Goal: Check status: Check status

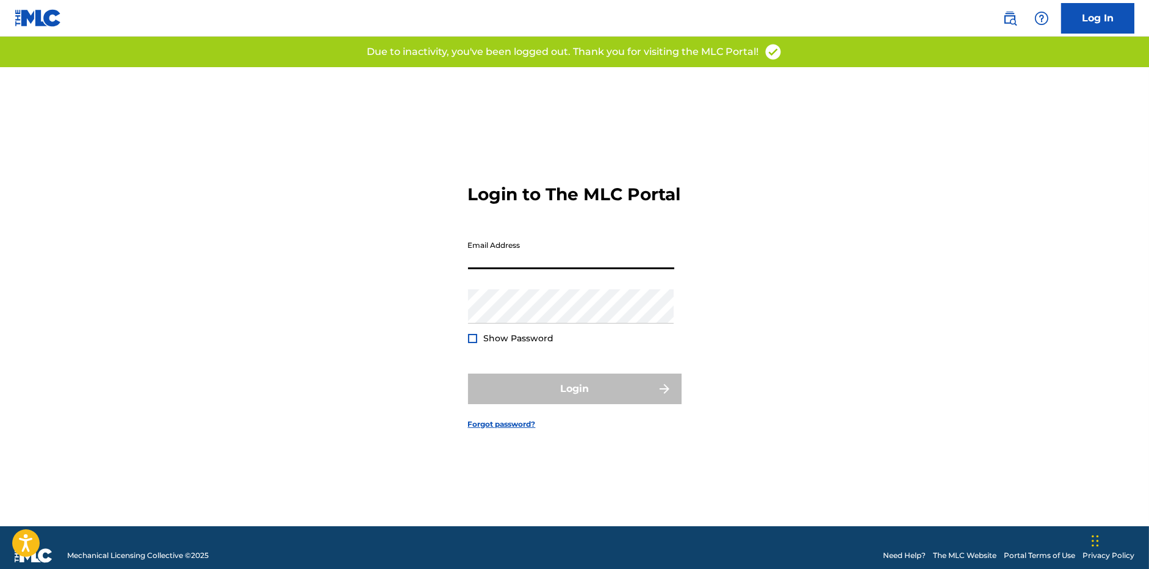
click at [499, 264] on input "Email Address" at bounding box center [571, 251] width 206 height 35
type input "[EMAIL_ADDRESS][DOMAIN_NAME]"
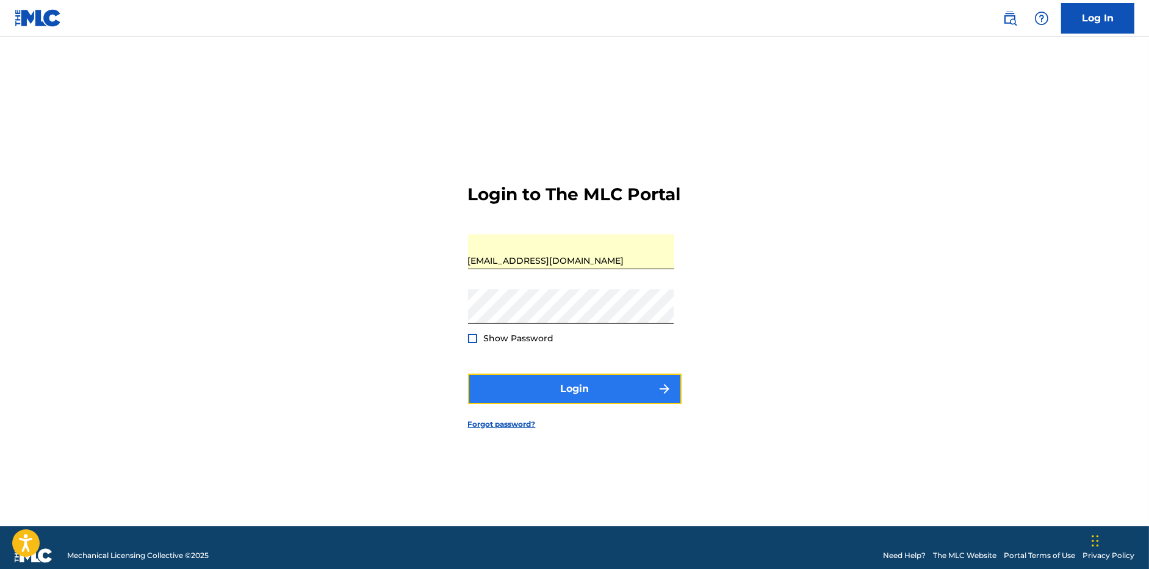
click at [546, 394] on button "Login" at bounding box center [575, 389] width 214 height 31
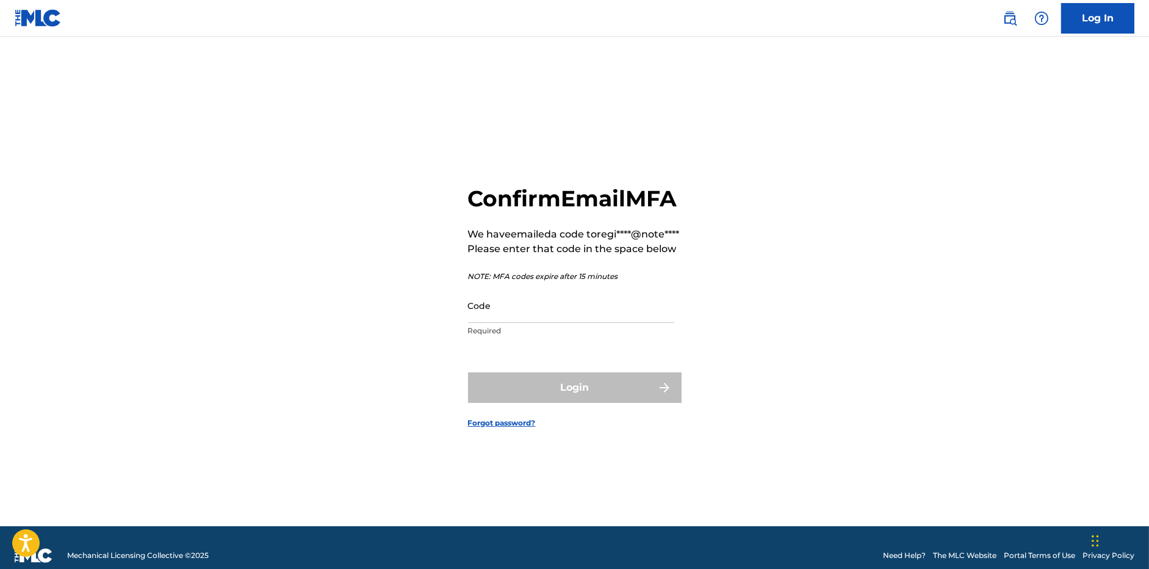
click at [488, 336] on p "Required" at bounding box center [571, 330] width 206 height 11
click at [491, 323] on input "Code" at bounding box center [571, 305] width 206 height 35
click at [507, 323] on input "Code" at bounding box center [571, 305] width 206 height 35
paste input "948349"
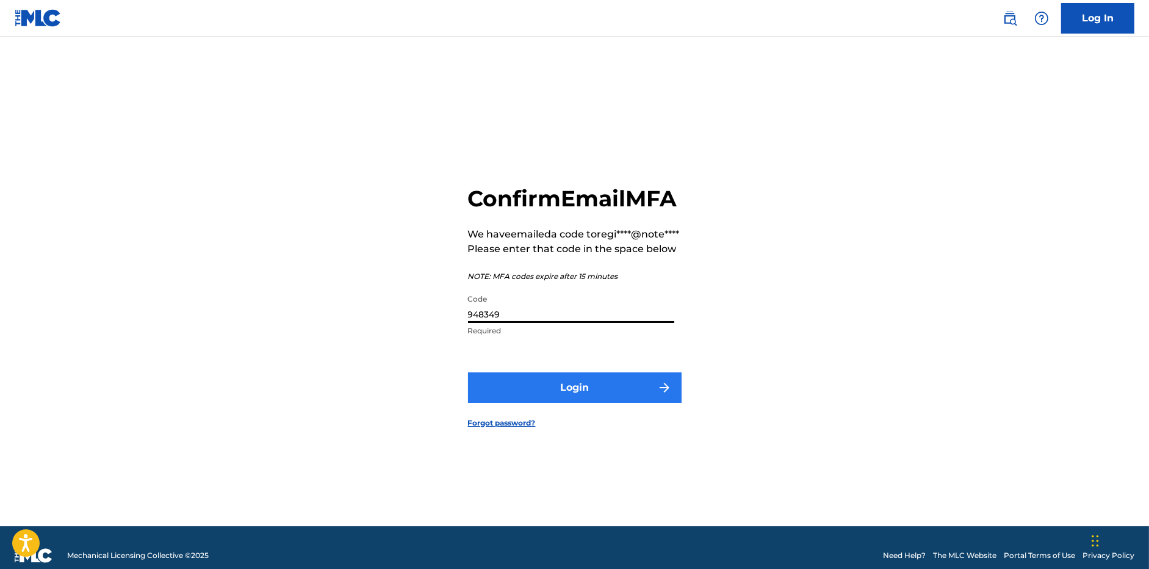
type input "948349"
click at [513, 403] on button "Login" at bounding box center [575, 387] width 214 height 31
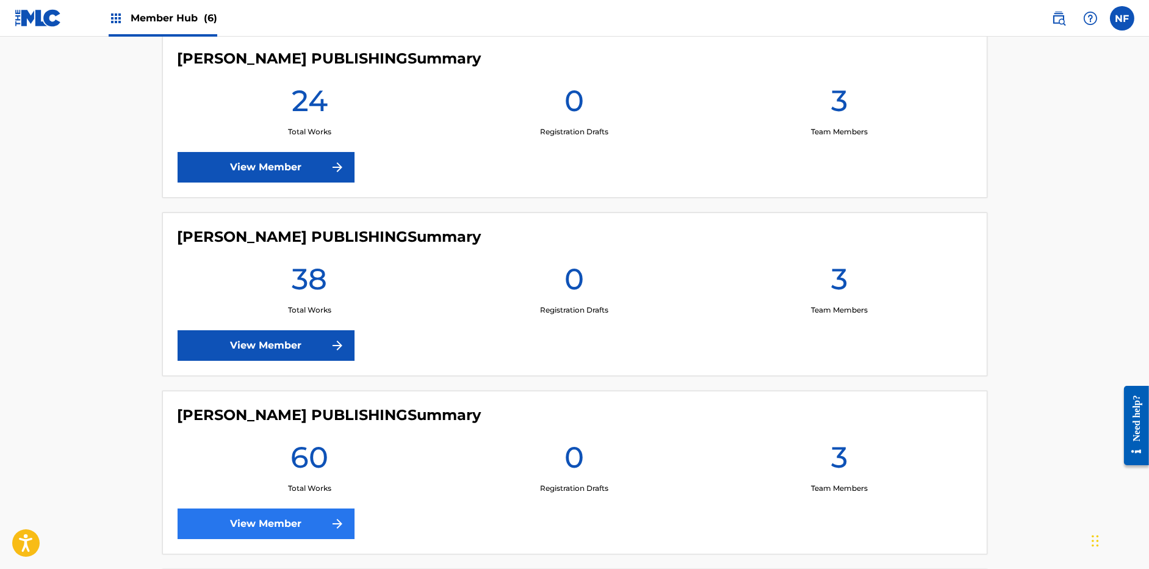
scroll to position [325, 0]
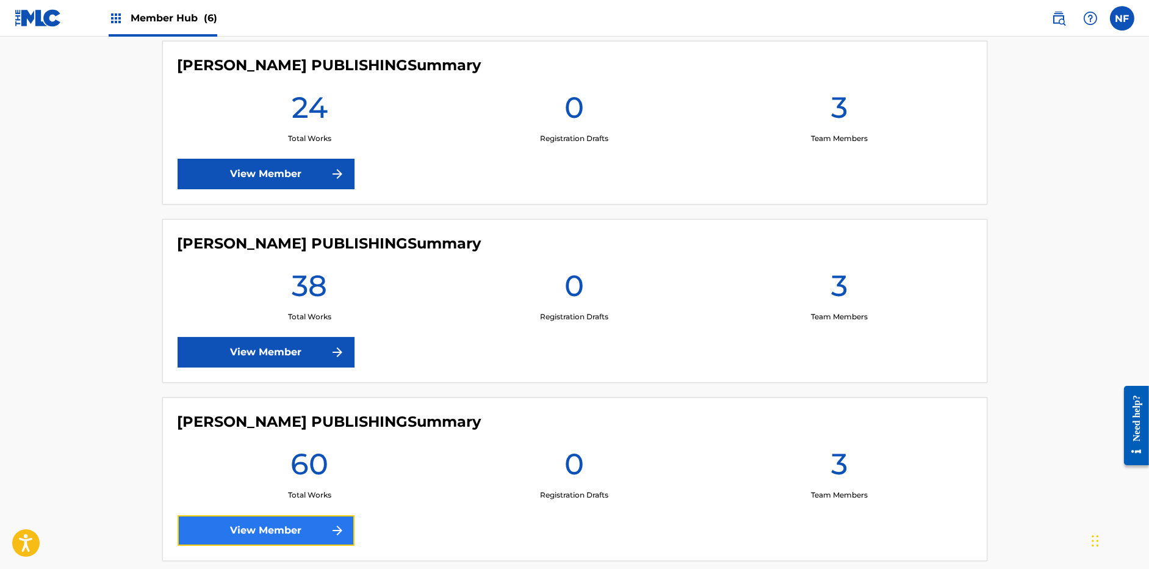
click at [245, 523] on link "View Member" at bounding box center [266, 530] width 177 height 31
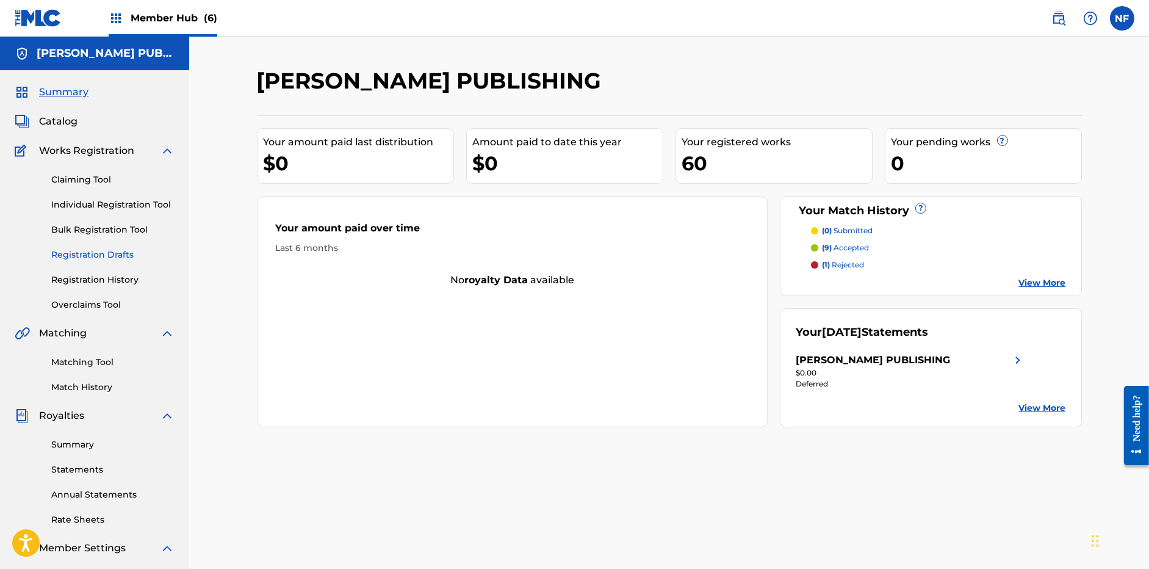
click at [91, 257] on link "Registration Drafts" at bounding box center [112, 254] width 123 height 13
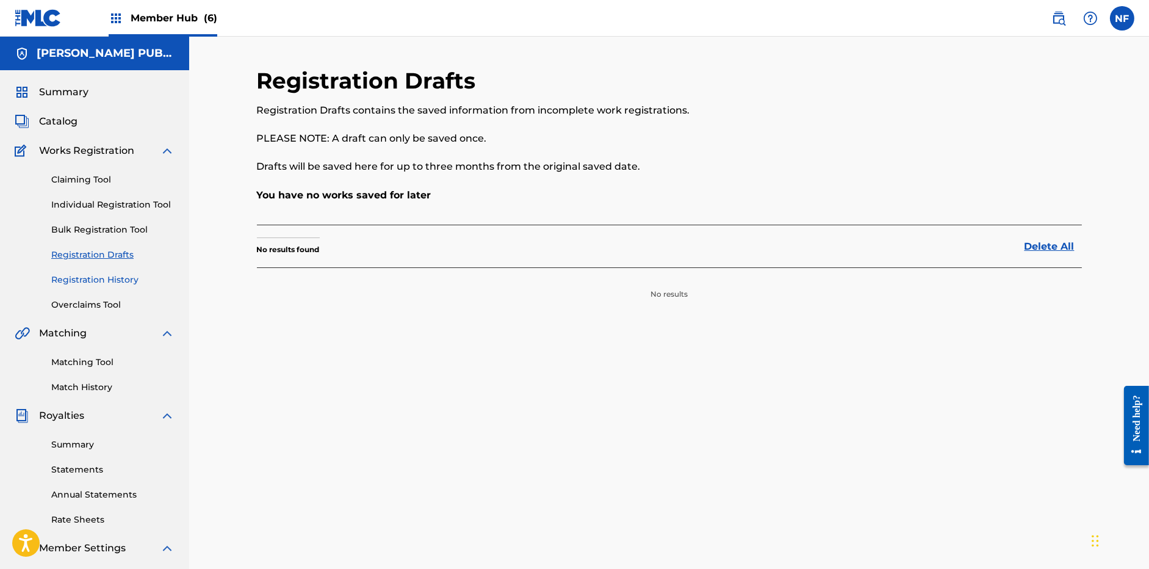
click at [95, 280] on link "Registration History" at bounding box center [112, 279] width 123 height 13
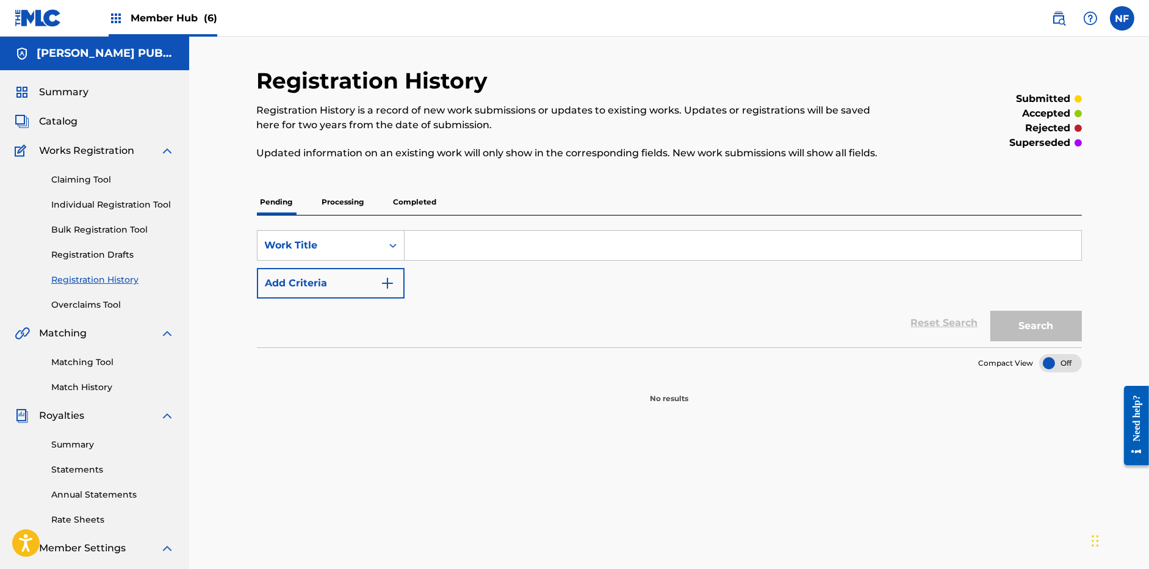
click at [336, 206] on p "Processing" at bounding box center [343, 202] width 49 height 26
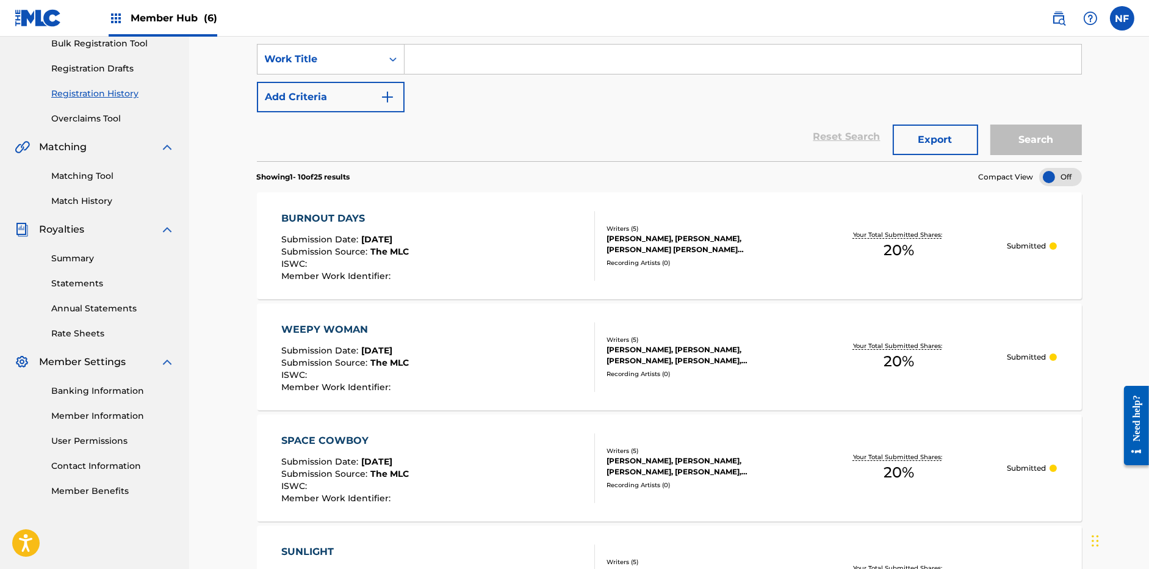
scroll to position [308, 0]
